Goal: Use online tool/utility

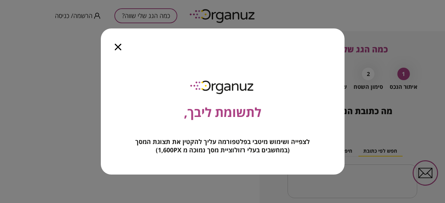
click at [112, 48] on div at bounding box center [118, 43] width 34 height 29
click at [119, 42] on div at bounding box center [118, 43] width 34 height 29
click at [118, 46] on icon "button" at bounding box center [118, 47] width 7 height 7
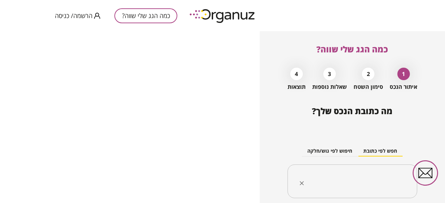
click at [338, 167] on div "​" at bounding box center [353, 182] width 130 height 34
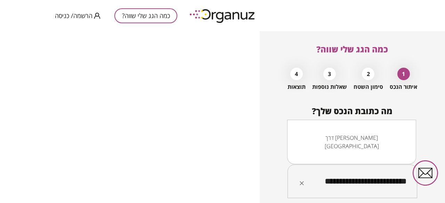
type input "**********"
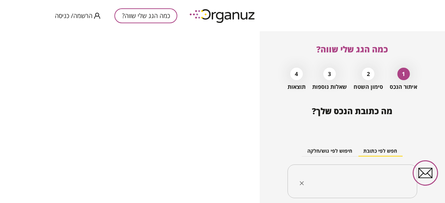
scroll to position [53, 0]
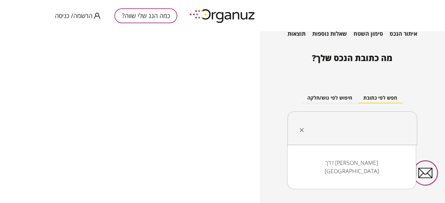
click at [371, 135] on input "text" at bounding box center [355, 128] width 108 height 17
type input "*"
click at [372, 166] on li "דרך [PERSON_NAME] [GEOGRAPHIC_DATA][PERSON_NAME]" at bounding box center [351, 167] width 111 height 21
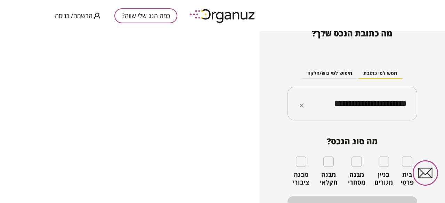
scroll to position [78, 0]
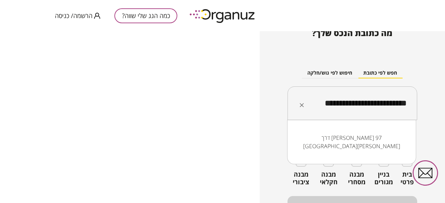
click at [372, 137] on li "דרך [PERSON_NAME] 97 [GEOGRAPHIC_DATA][PERSON_NAME]" at bounding box center [351, 142] width 111 height 21
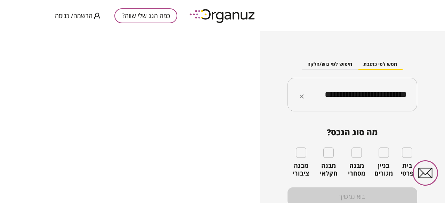
scroll to position [89, 0]
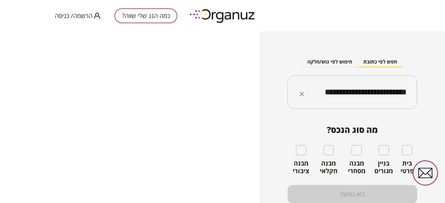
type input "**********"
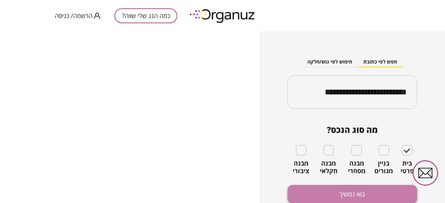
click at [370, 189] on button "בוא נמשיך" at bounding box center [353, 194] width 130 height 18
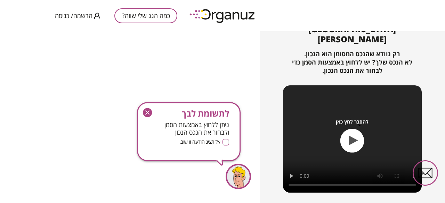
scroll to position [110, 0]
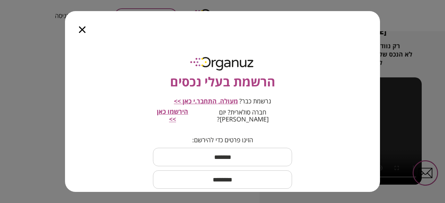
scroll to position [16, 0]
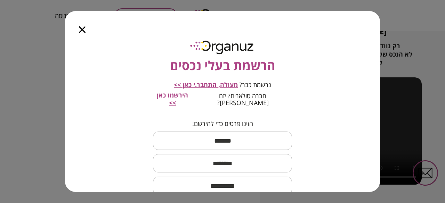
click at [188, 97] on span "הירשמו כאן >>" at bounding box center [172, 99] width 31 height 16
